Goal: Find specific page/section

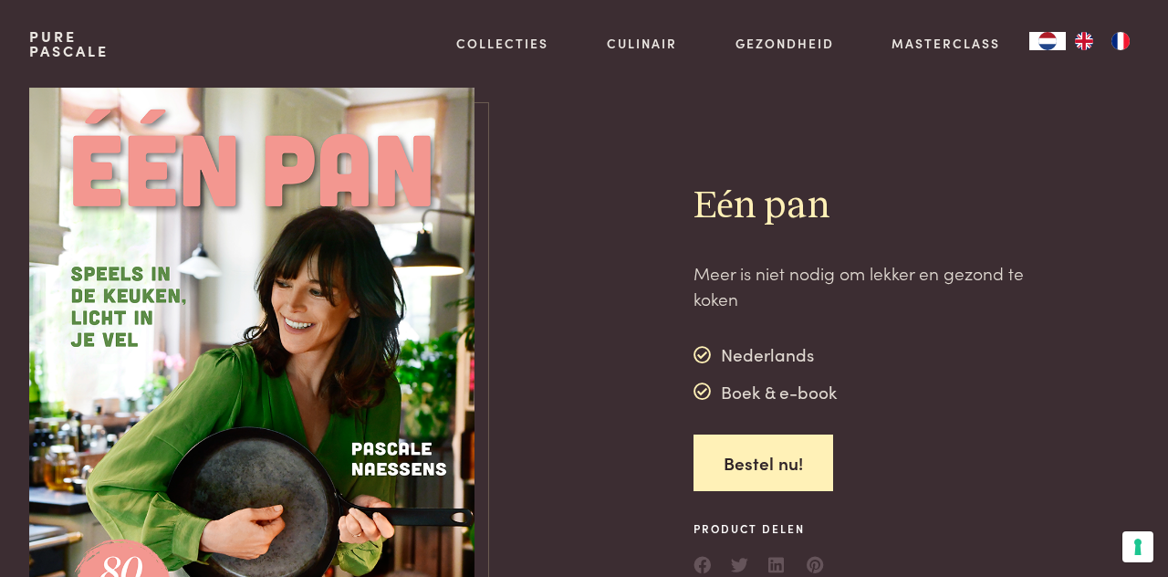
click at [515, 45] on link "Collecties" at bounding box center [502, 43] width 92 height 19
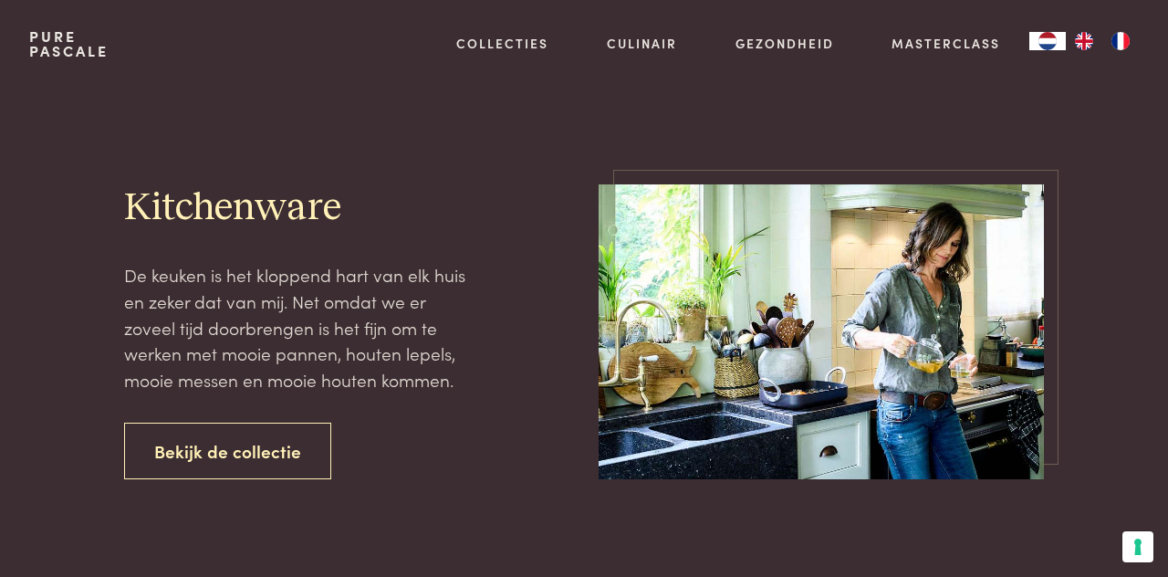
click at [651, 40] on link "Culinair" at bounding box center [642, 43] width 70 height 19
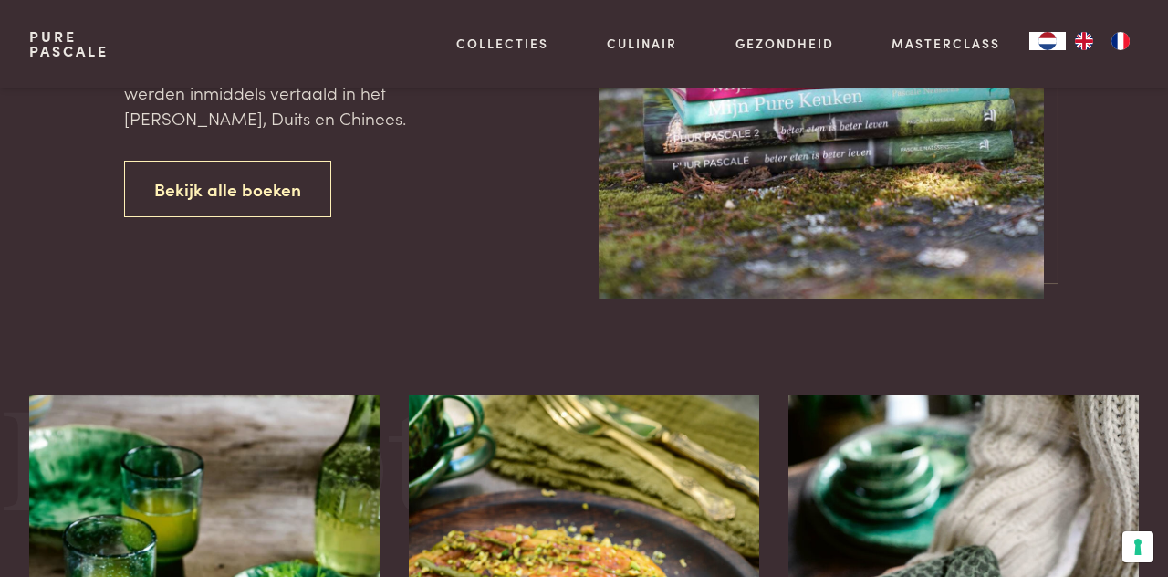
scroll to position [901, 0]
click at [256, 217] on link "Bekijk alle boeken" at bounding box center [227, 188] width 207 height 57
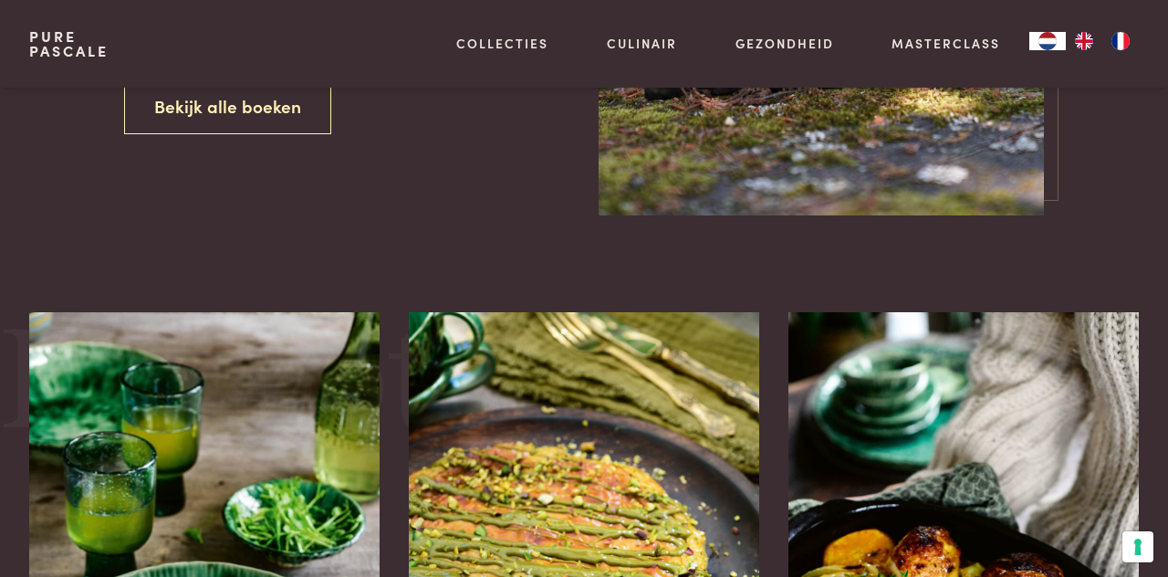
scroll to position [989, 0]
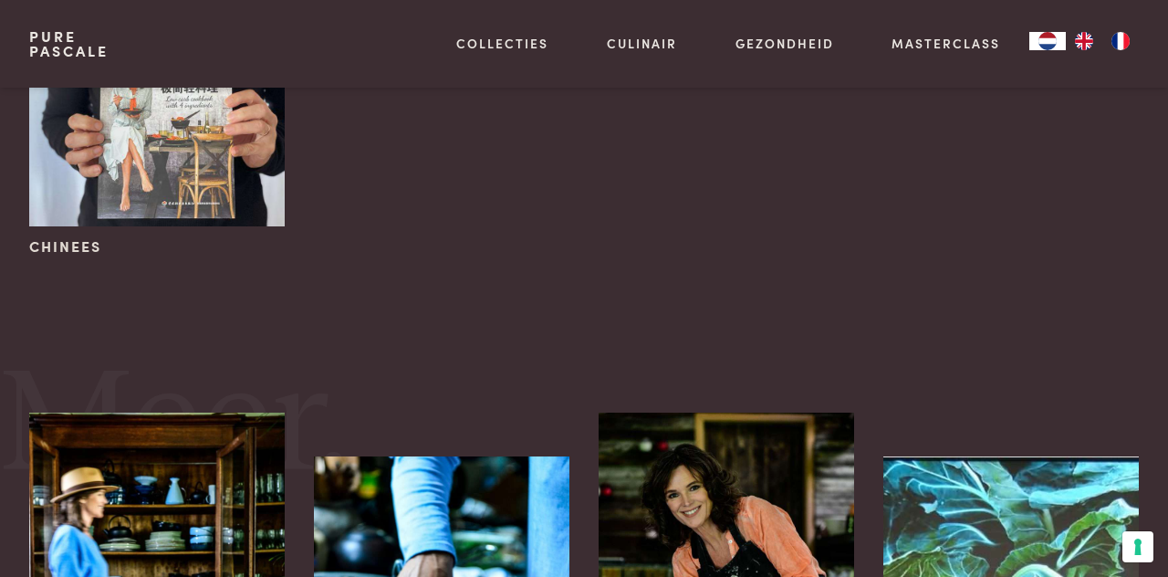
scroll to position [944, 0]
